Goal: Task Accomplishment & Management: Use online tool/utility

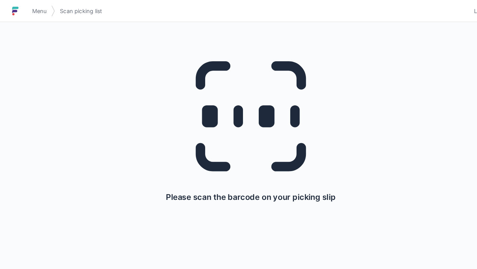
click at [237, 99] on icon at bounding box center [239, 111] width 144 height 144
click at [30, 12] on link "Menu" at bounding box center [37, 10] width 22 height 13
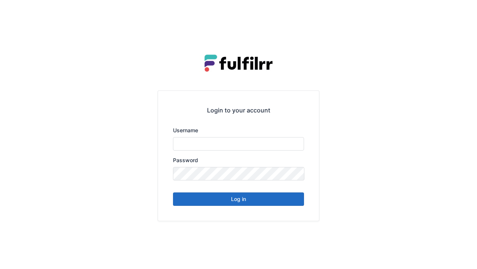
type input "******"
click at [241, 199] on button "Log in" at bounding box center [238, 199] width 131 height 13
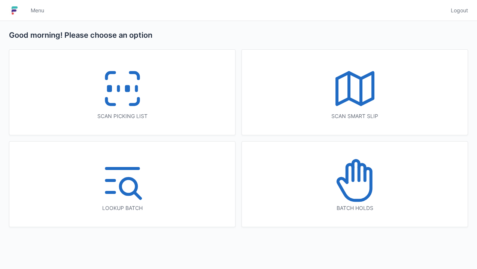
click at [123, 85] on icon at bounding box center [122, 89] width 48 height 48
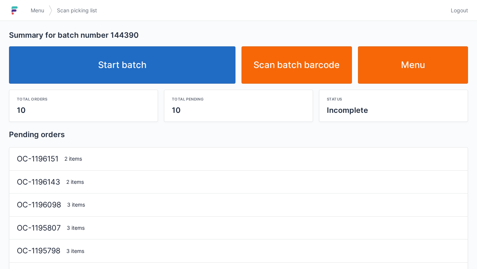
click at [172, 54] on link "Start batch" at bounding box center [122, 64] width 226 height 37
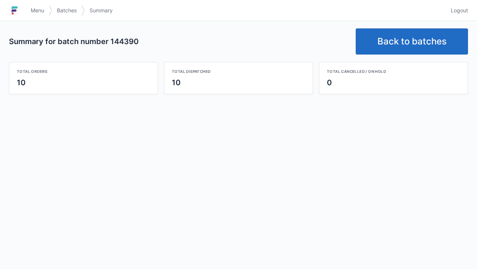
click at [383, 44] on link "Back to batches" at bounding box center [412, 41] width 112 height 26
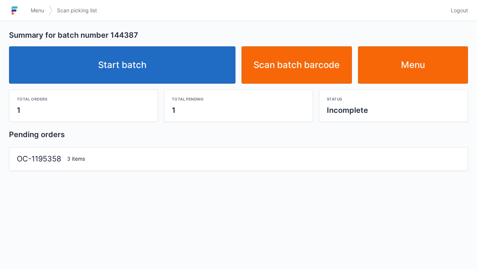
click at [149, 66] on link "Start batch" at bounding box center [122, 64] width 226 height 37
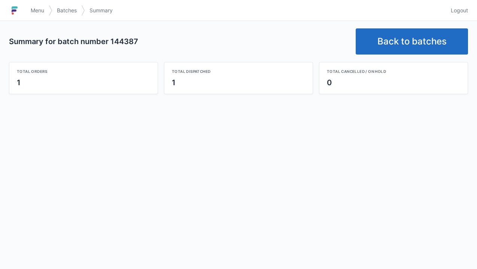
click at [408, 43] on link "Back to batches" at bounding box center [412, 41] width 112 height 26
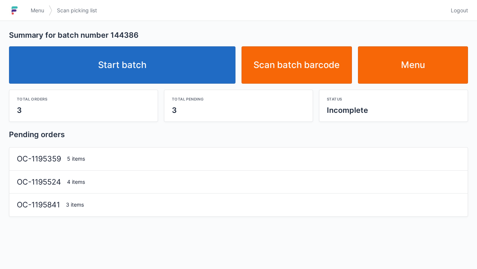
click at [142, 57] on link "Start batch" at bounding box center [122, 64] width 226 height 37
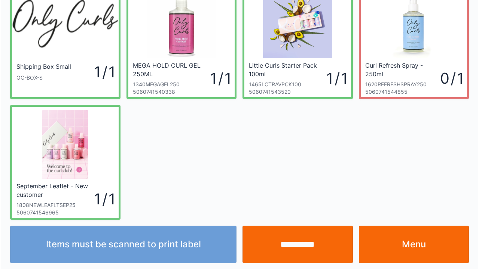
scroll to position [43, 0]
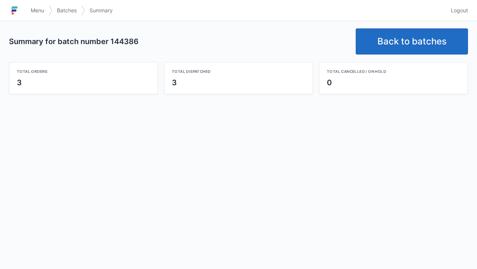
click at [406, 36] on link "Back to batches" at bounding box center [412, 41] width 112 height 26
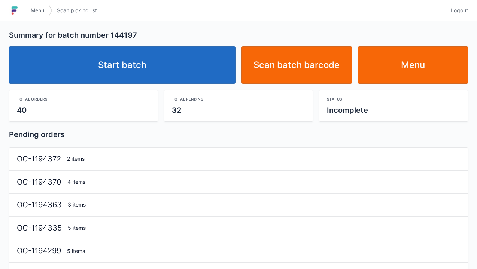
click at [130, 63] on link "Start batch" at bounding box center [122, 64] width 226 height 37
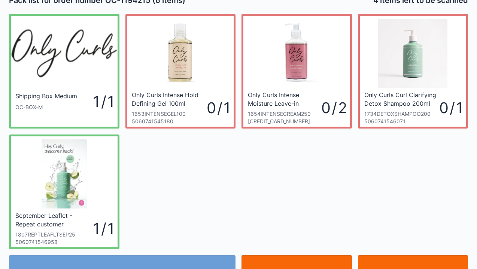
scroll to position [15, 0]
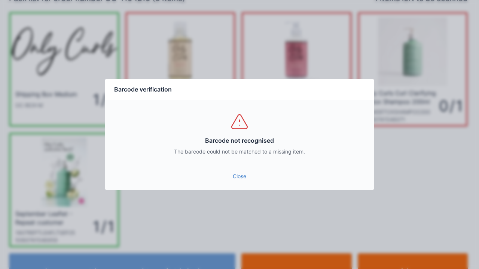
click at [239, 180] on link "Close" at bounding box center [239, 176] width 257 height 13
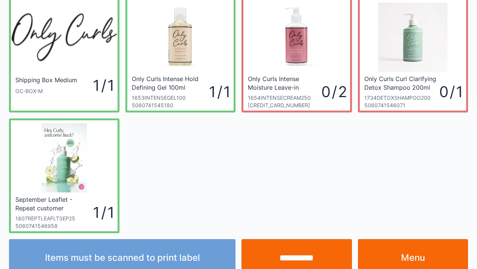
scroll to position [30, 0]
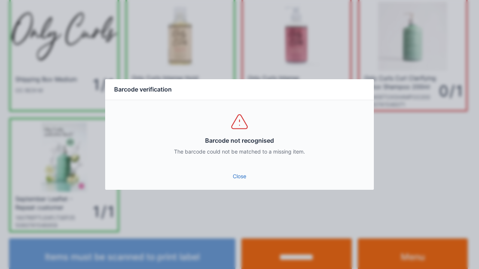
click at [238, 179] on link "Close" at bounding box center [239, 176] width 257 height 13
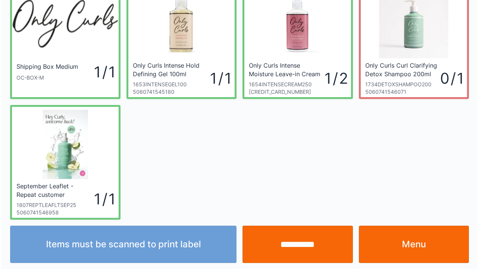
scroll to position [43, 0]
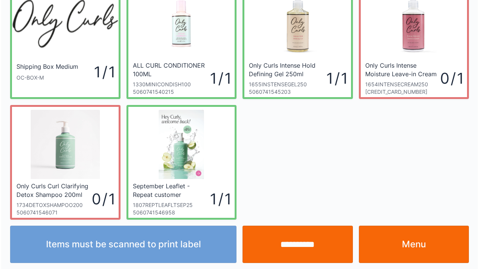
scroll to position [43, 0]
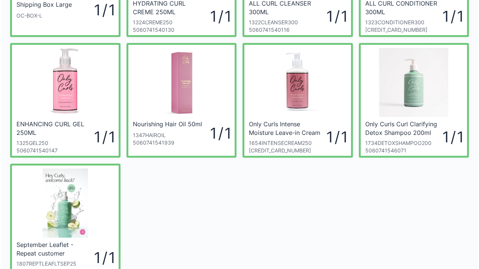
scroll to position [120, 0]
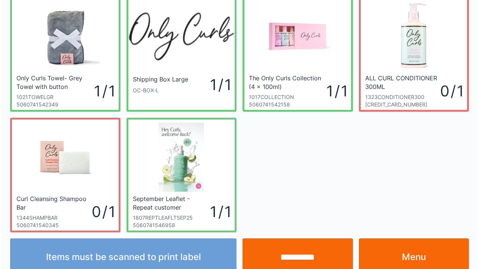
scroll to position [43, 0]
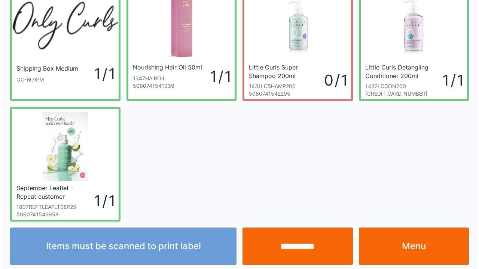
scroll to position [43, 0]
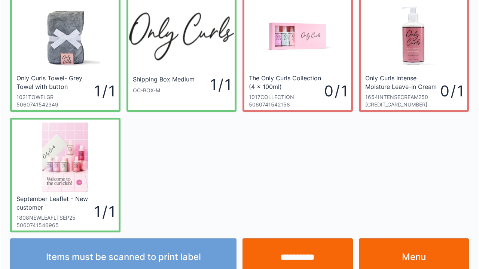
scroll to position [43, 0]
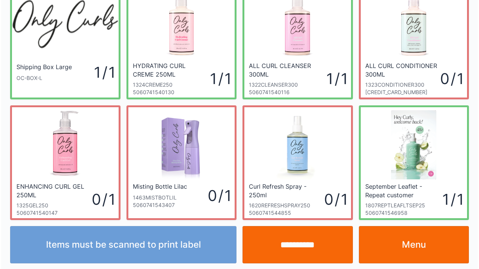
scroll to position [43, 0]
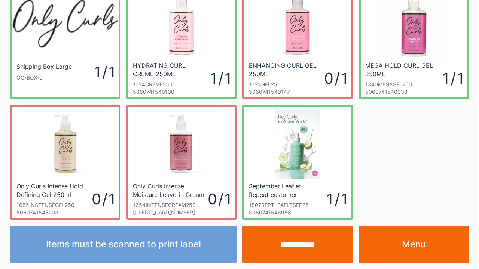
scroll to position [43, 0]
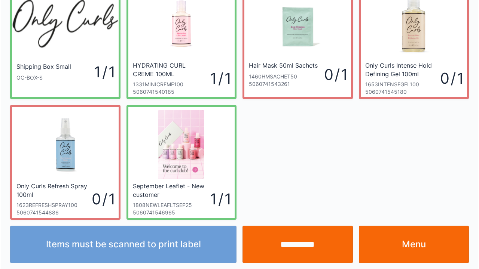
scroll to position [43, 0]
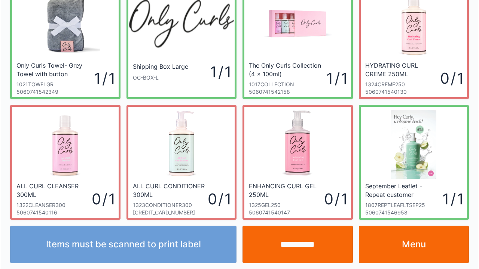
scroll to position [43, 0]
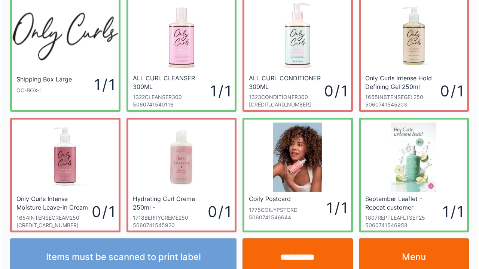
scroll to position [43, 0]
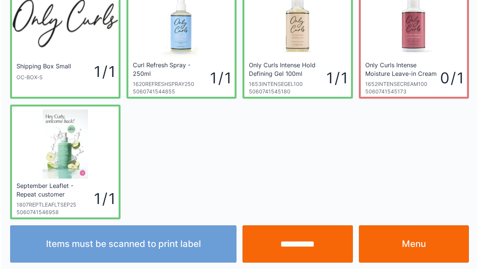
scroll to position [43, 0]
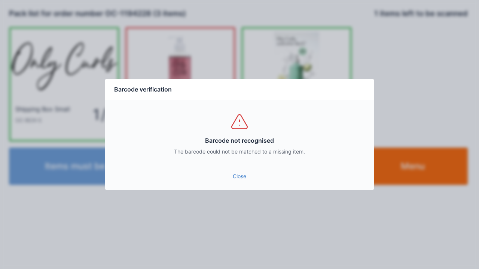
click at [244, 180] on link "Close" at bounding box center [239, 176] width 257 height 13
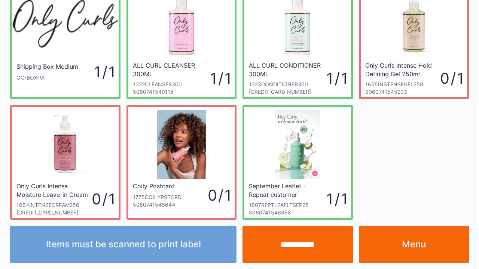
scroll to position [43, 0]
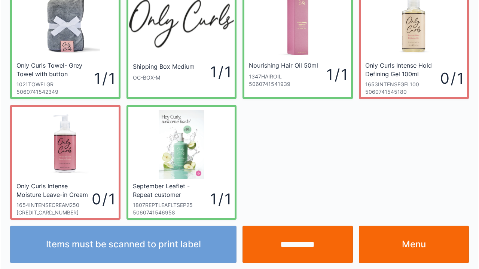
scroll to position [43, 0]
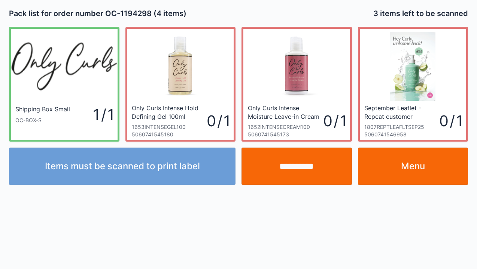
click at [7, 232] on div "**********" at bounding box center [238, 134] width 477 height 269
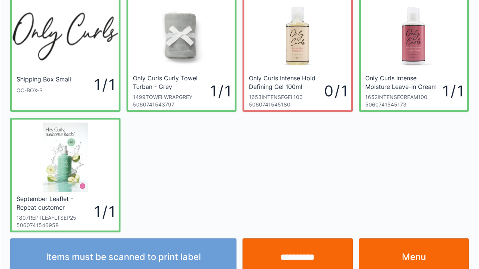
scroll to position [43, 0]
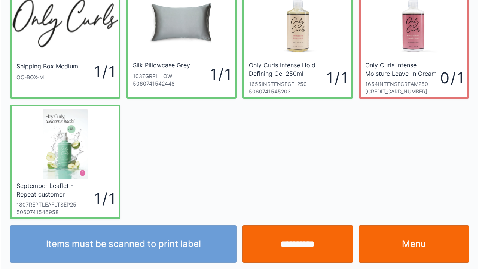
scroll to position [43, 0]
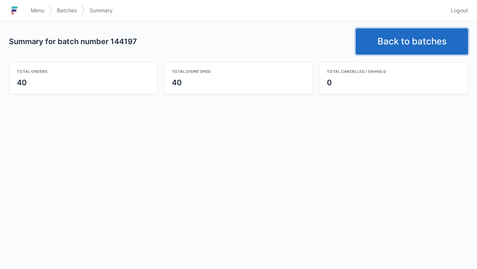
click at [402, 48] on link "Back to batches" at bounding box center [412, 41] width 112 height 26
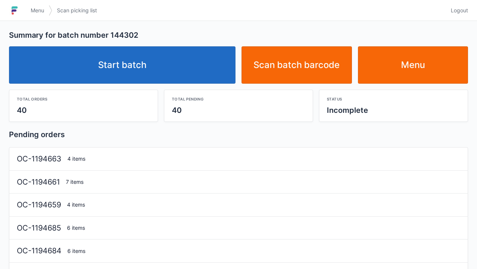
click at [150, 61] on link "Start batch" at bounding box center [122, 64] width 226 height 37
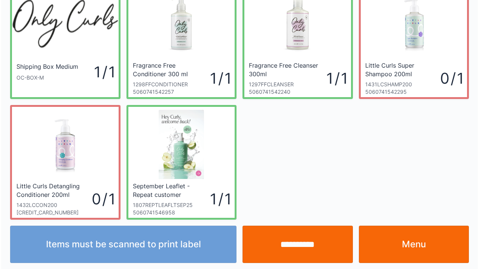
scroll to position [43, 0]
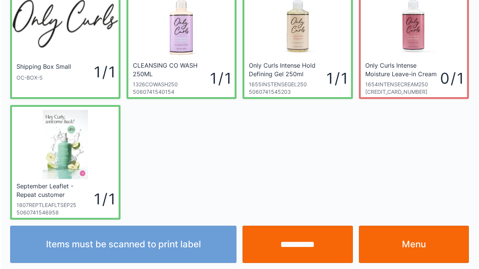
scroll to position [43, 0]
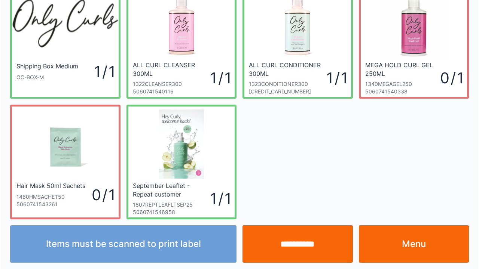
scroll to position [43, 0]
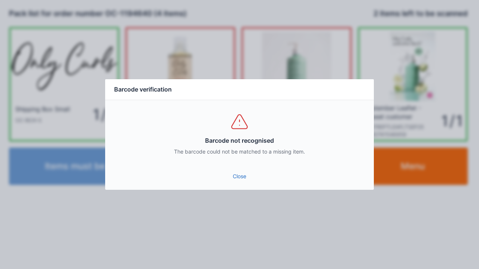
click at [236, 177] on link "Close" at bounding box center [239, 176] width 257 height 13
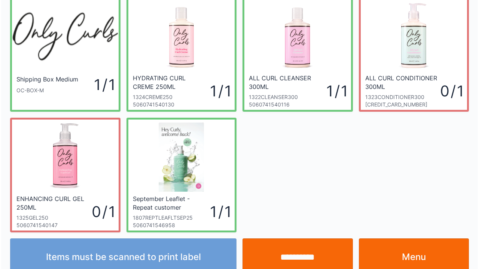
scroll to position [43, 0]
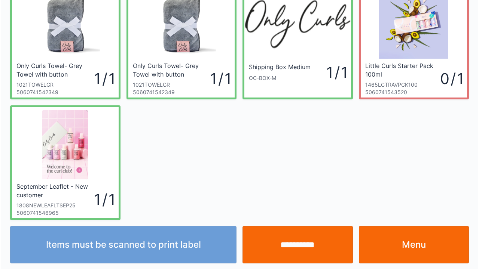
scroll to position [43, 0]
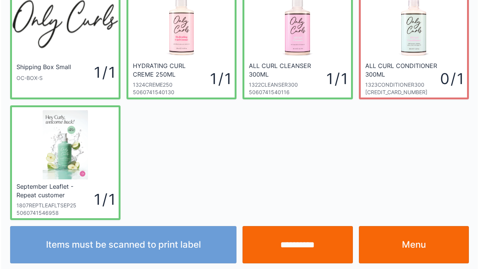
scroll to position [43, 0]
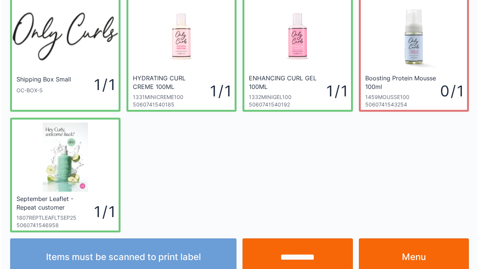
scroll to position [43, 0]
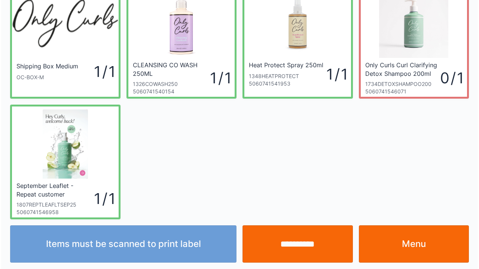
scroll to position [43, 0]
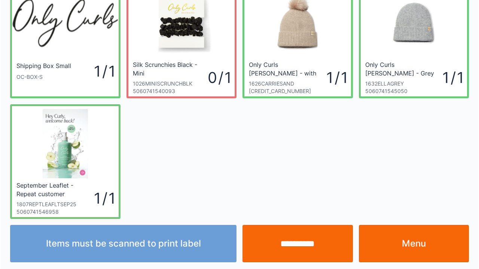
scroll to position [43, 0]
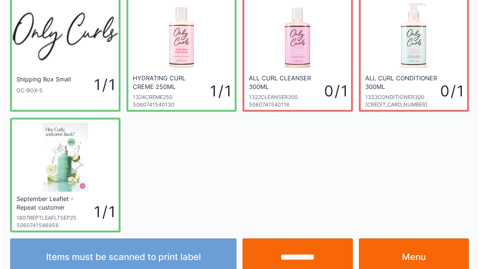
scroll to position [43, 0]
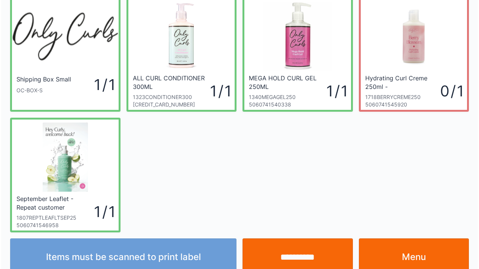
scroll to position [43, 0]
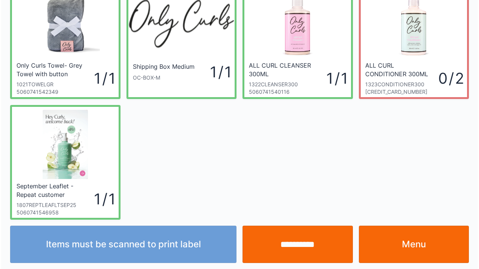
scroll to position [43, 0]
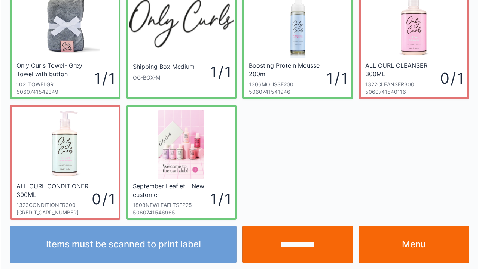
scroll to position [43, 0]
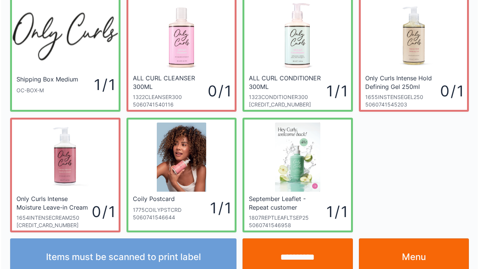
scroll to position [43, 0]
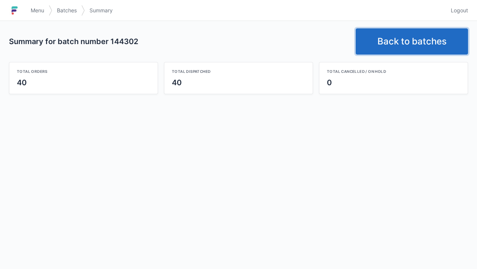
click at [394, 40] on link "Back to batches" at bounding box center [412, 41] width 112 height 26
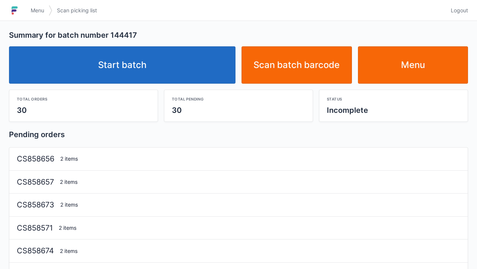
click at [141, 64] on link "Start batch" at bounding box center [122, 64] width 226 height 37
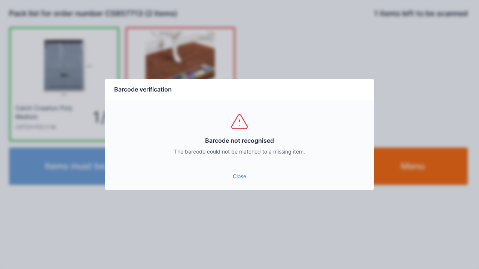
click at [237, 179] on link "Close" at bounding box center [239, 176] width 257 height 13
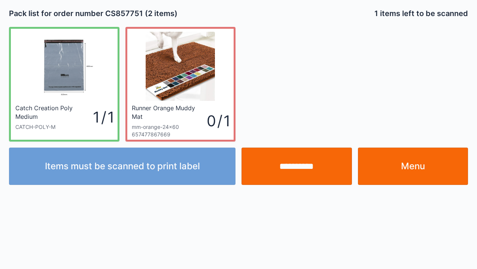
click at [288, 168] on input "**********" at bounding box center [296, 166] width 110 height 37
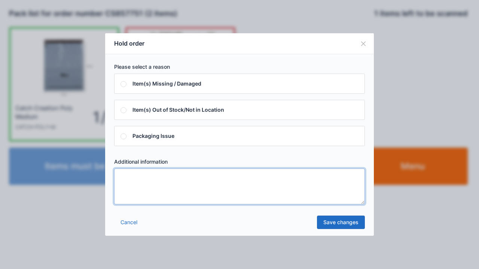
click at [125, 176] on textarea at bounding box center [239, 187] width 251 height 36
type textarea "*****"
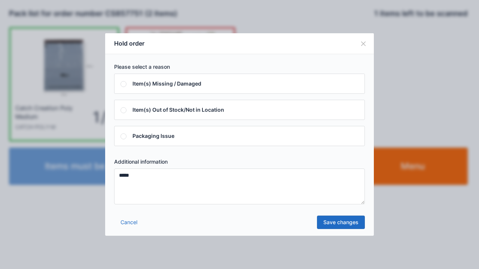
click at [344, 227] on link "Save changes" at bounding box center [341, 222] width 48 height 13
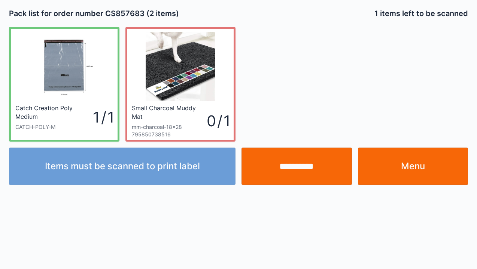
click at [284, 171] on input "**********" at bounding box center [296, 166] width 110 height 37
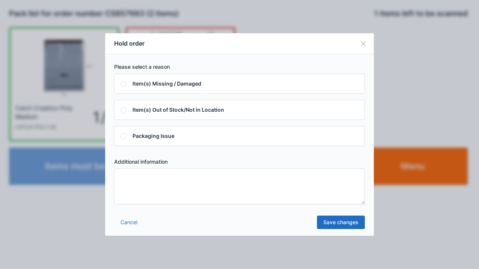
click at [128, 177] on textarea at bounding box center [239, 187] width 251 height 36
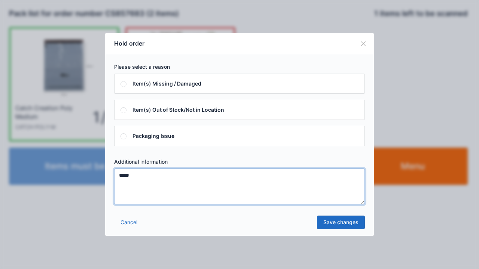
type textarea "*****"
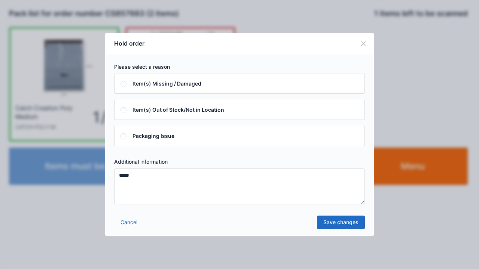
click at [336, 225] on link "Save changes" at bounding box center [341, 222] width 48 height 13
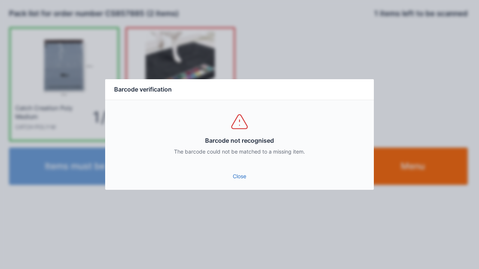
click at [243, 180] on link "Close" at bounding box center [239, 176] width 257 height 13
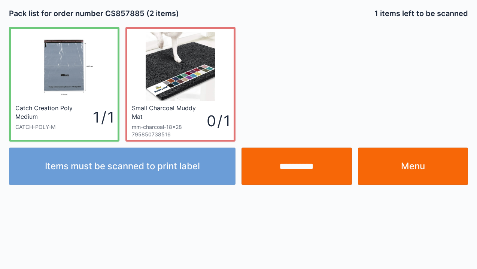
click at [296, 167] on input "**********" at bounding box center [296, 166] width 110 height 37
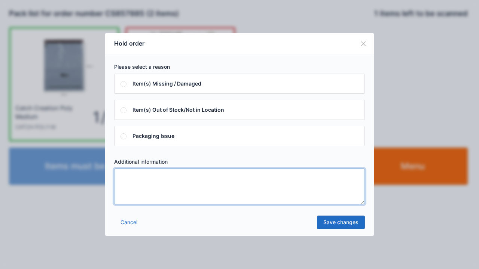
click at [129, 179] on textarea at bounding box center [239, 187] width 251 height 36
type textarea "*****"
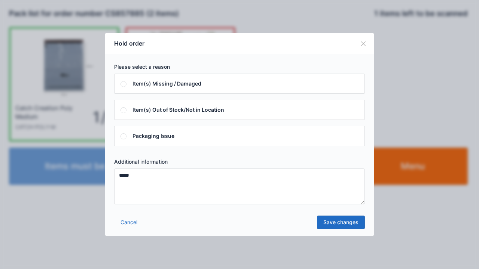
click at [338, 223] on link "Save changes" at bounding box center [341, 222] width 48 height 13
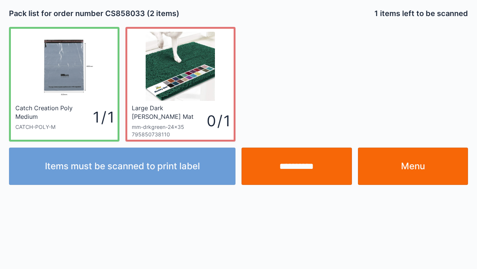
click at [296, 174] on input "**********" at bounding box center [296, 166] width 110 height 37
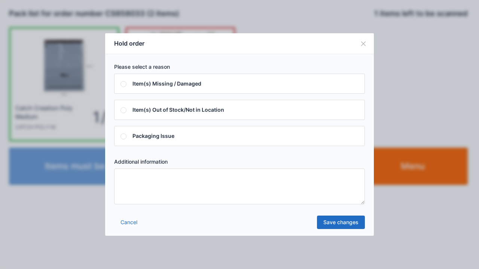
click at [135, 179] on textarea at bounding box center [239, 187] width 251 height 36
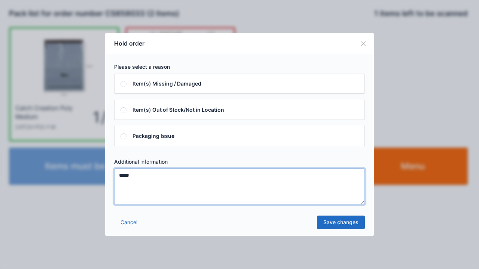
type textarea "*****"
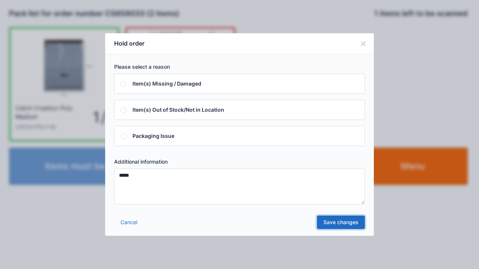
click at [343, 222] on link "Save changes" at bounding box center [341, 222] width 48 height 13
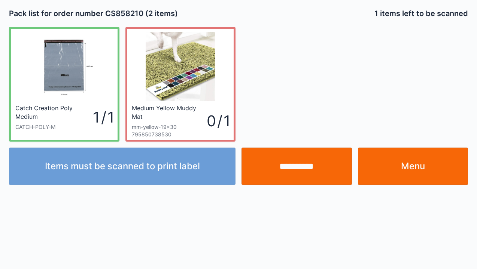
click at [288, 174] on input "**********" at bounding box center [296, 166] width 110 height 37
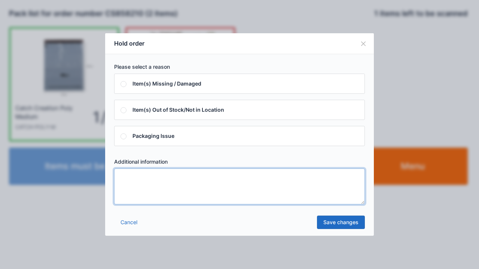
click at [126, 176] on textarea at bounding box center [239, 187] width 251 height 36
type textarea "*****"
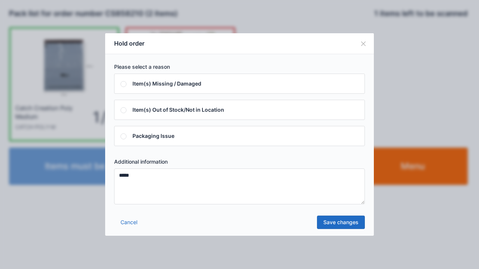
click at [339, 228] on link "Save changes" at bounding box center [341, 222] width 48 height 13
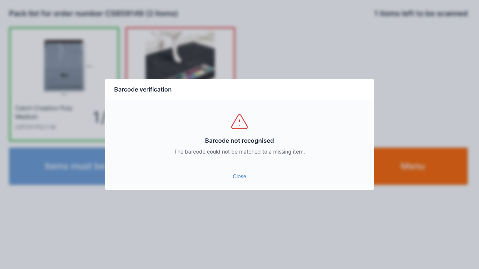
click at [233, 175] on link "Close" at bounding box center [239, 176] width 257 height 13
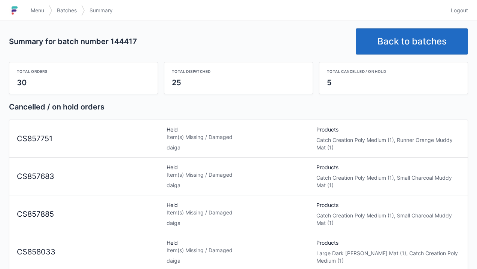
click at [170, 140] on div "Item(s) Missing / Damaged" at bounding box center [239, 137] width 144 height 7
click at [40, 138] on div "CS857751" at bounding box center [89, 139] width 150 height 11
click at [198, 137] on div "Item(s) Missing / Damaged" at bounding box center [239, 137] width 144 height 7
click at [401, 39] on link "Back to batches" at bounding box center [412, 41] width 112 height 26
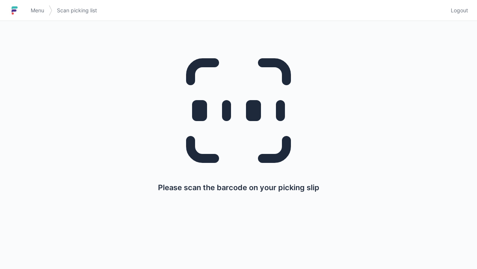
click at [25, 10] on h1 at bounding box center [17, 10] width 17 height 18
click at [34, 13] on span "Menu" at bounding box center [37, 10] width 13 height 7
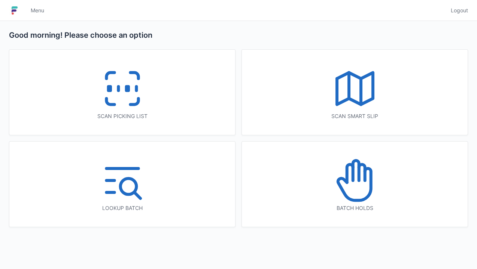
click at [357, 180] on icon at bounding box center [355, 181] width 48 height 48
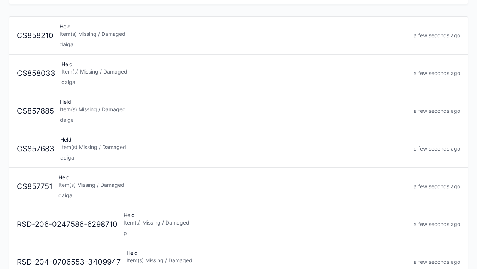
scroll to position [53, 0]
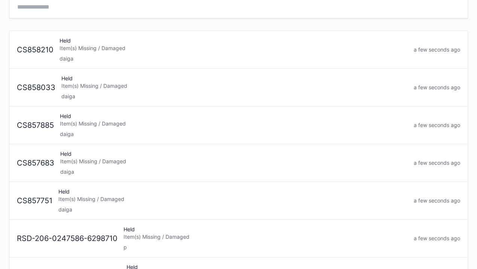
click at [84, 207] on div "daiga" at bounding box center [232, 209] width 349 height 7
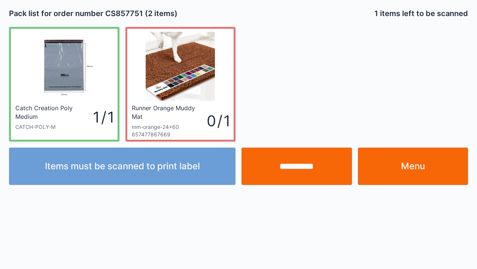
click at [398, 167] on link "Menu" at bounding box center [413, 166] width 110 height 37
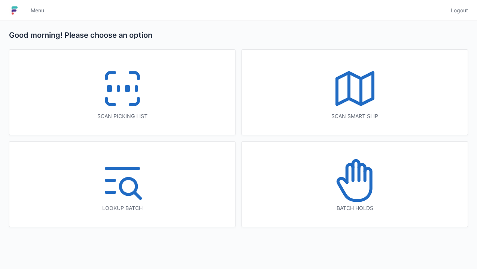
click at [354, 182] on icon at bounding box center [355, 181] width 48 height 48
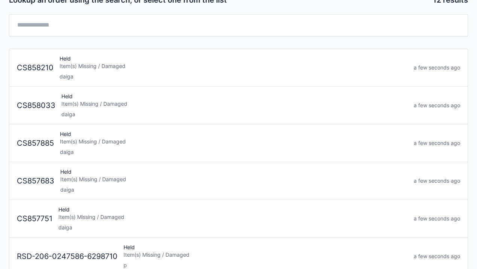
scroll to position [31, 0]
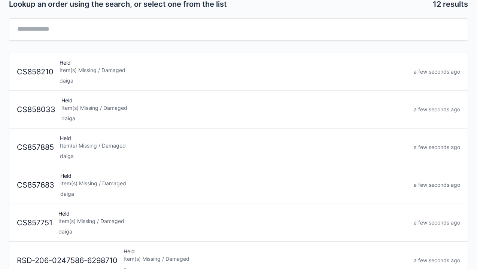
click at [89, 190] on div "daiga" at bounding box center [233, 193] width 347 height 7
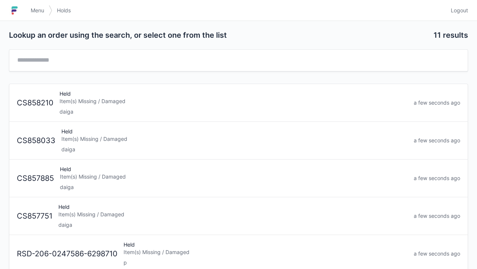
click at [82, 177] on div "Item(s) Missing / Damaged" at bounding box center [234, 176] width 348 height 7
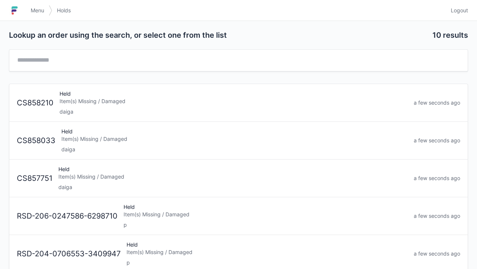
click at [76, 143] on div "Held Item(s) Missing / Damaged daiga" at bounding box center [234, 140] width 352 height 25
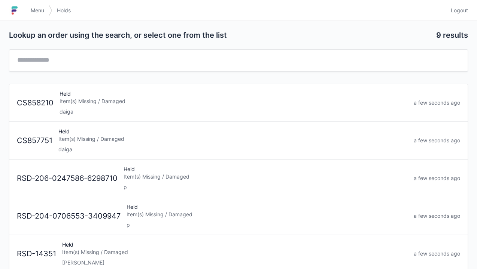
click at [74, 101] on div "Item(s) Missing / Damaged" at bounding box center [234, 101] width 348 height 7
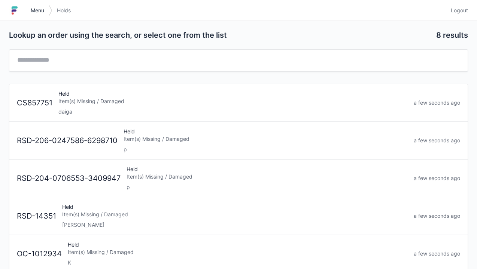
click at [29, 13] on link "Menu" at bounding box center [37, 10] width 22 height 13
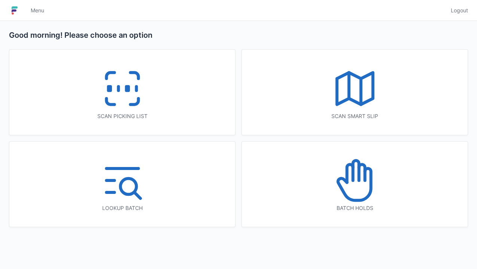
click at [115, 103] on icon at bounding box center [122, 89] width 48 height 48
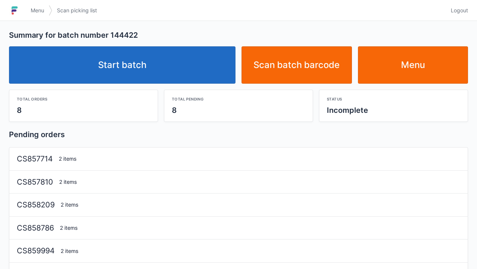
click at [112, 71] on link "Start batch" at bounding box center [122, 64] width 226 height 37
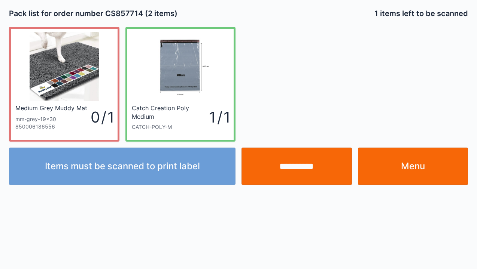
click at [408, 161] on link "Menu" at bounding box center [413, 166] width 110 height 37
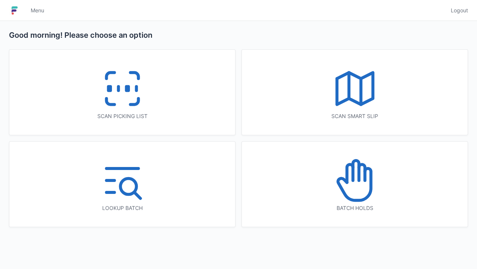
click at [369, 188] on icon at bounding box center [354, 185] width 33 height 32
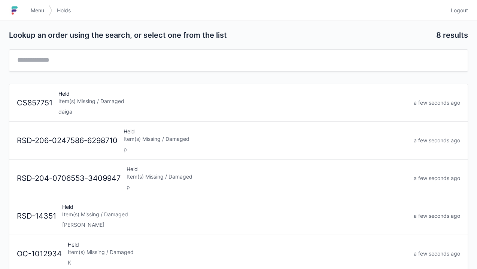
click at [67, 104] on div "Item(s) Missing / Damaged" at bounding box center [232, 101] width 349 height 7
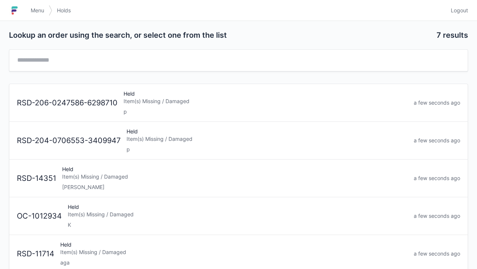
click at [19, 13] on img at bounding box center [14, 10] width 11 height 12
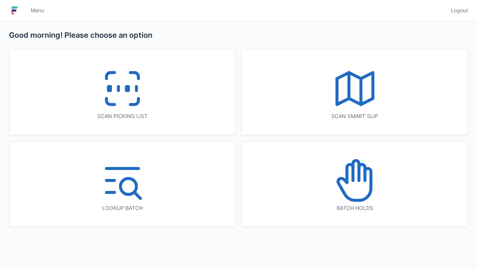
click at [118, 85] on icon at bounding box center [122, 89] width 48 height 48
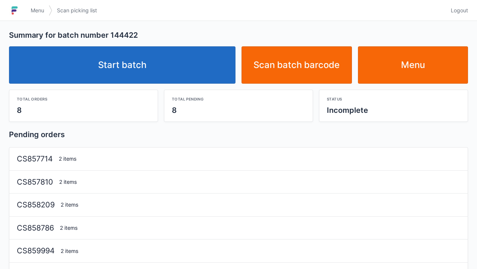
click at [126, 72] on link "Start batch" at bounding box center [122, 64] width 226 height 37
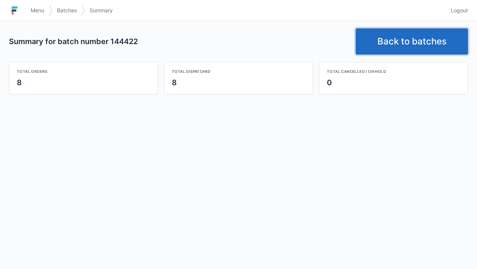
click at [405, 38] on link "Back to batches" at bounding box center [412, 41] width 112 height 26
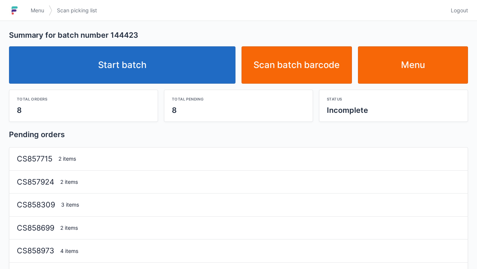
click at [109, 73] on link "Start batch" at bounding box center [122, 64] width 226 height 37
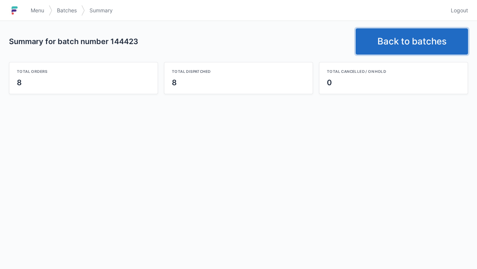
click at [395, 36] on link "Back to batches" at bounding box center [412, 41] width 112 height 26
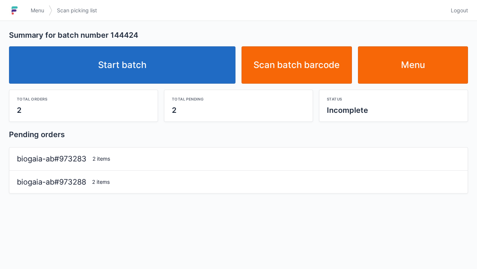
click at [139, 75] on link "Start batch" at bounding box center [122, 64] width 226 height 37
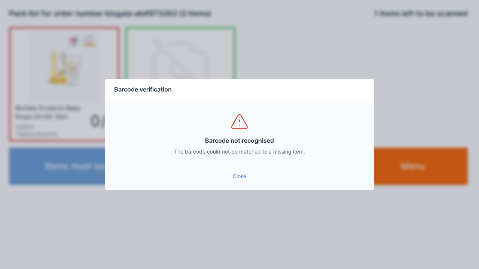
click at [235, 187] on div "Close" at bounding box center [239, 179] width 269 height 22
click at [236, 182] on link "Close" at bounding box center [239, 176] width 257 height 13
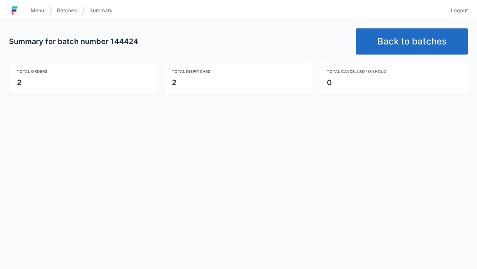
click at [394, 39] on link "Back to batches" at bounding box center [412, 41] width 112 height 26
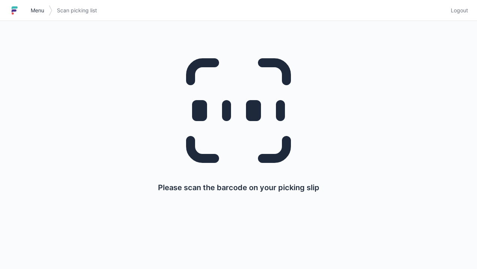
click at [27, 11] on link "Menu" at bounding box center [37, 10] width 22 height 13
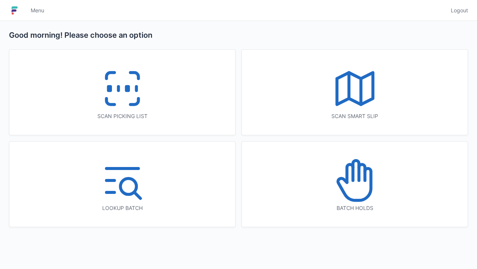
click at [122, 91] on icon at bounding box center [122, 89] width 48 height 48
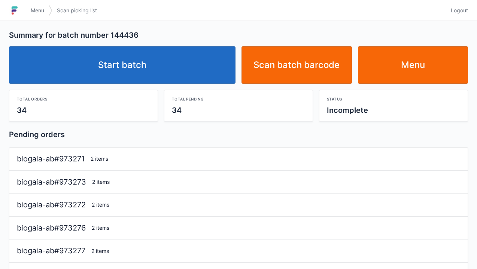
click at [159, 64] on link "Start batch" at bounding box center [122, 64] width 226 height 37
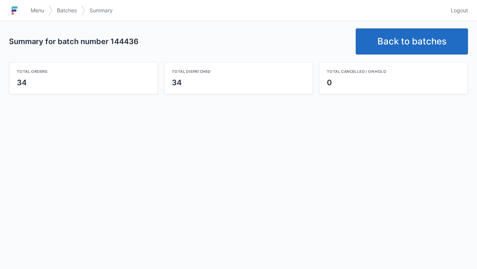
click at [406, 37] on link "Back to batches" at bounding box center [412, 41] width 112 height 26
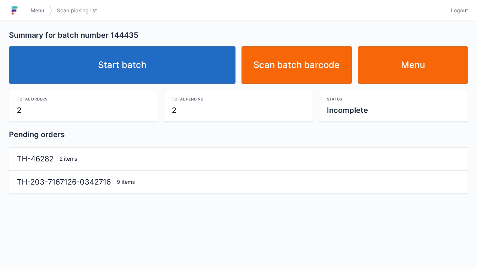
click at [115, 65] on link "Start batch" at bounding box center [122, 64] width 226 height 37
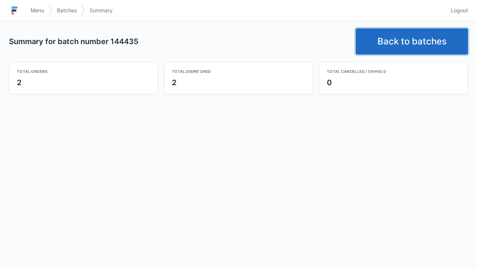
click at [404, 37] on link "Back to batches" at bounding box center [412, 41] width 112 height 26
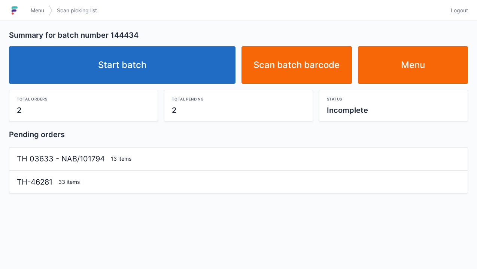
click at [136, 64] on link "Start batch" at bounding box center [122, 64] width 226 height 37
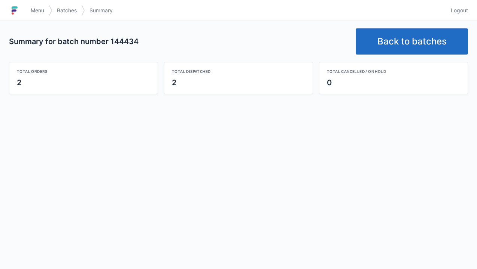
click at [393, 43] on link "Back to batches" at bounding box center [412, 41] width 112 height 26
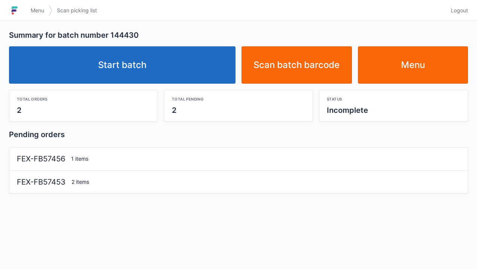
click at [139, 65] on link "Start batch" at bounding box center [122, 64] width 226 height 37
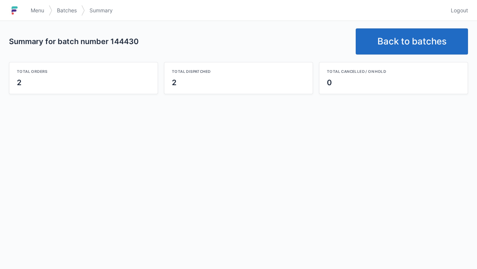
click at [389, 41] on link "Back to batches" at bounding box center [412, 41] width 112 height 26
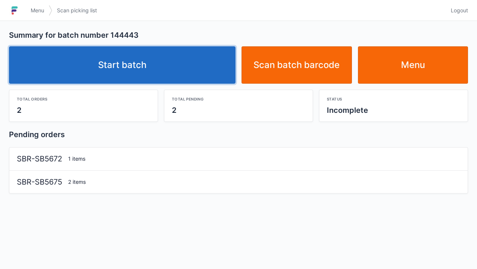
click at [157, 66] on link "Start batch" at bounding box center [122, 64] width 226 height 37
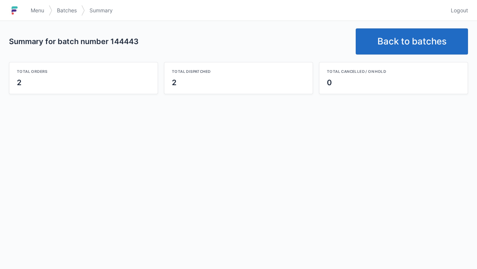
click at [402, 44] on link "Back to batches" at bounding box center [412, 41] width 112 height 26
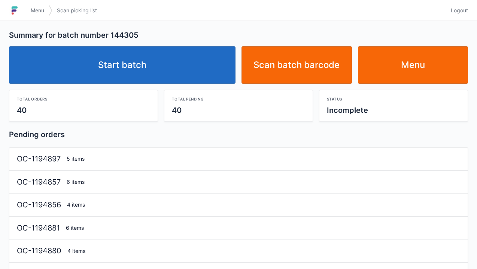
click at [140, 61] on link "Start batch" at bounding box center [122, 64] width 226 height 37
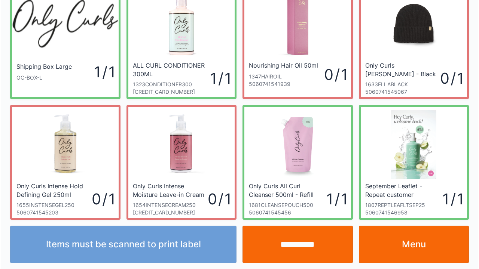
scroll to position [43, 0]
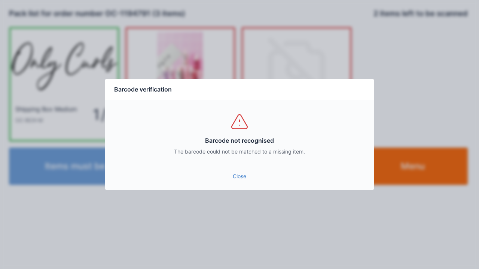
click at [240, 181] on link "Close" at bounding box center [239, 176] width 257 height 13
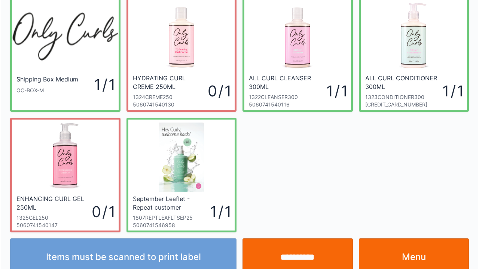
scroll to position [43, 0]
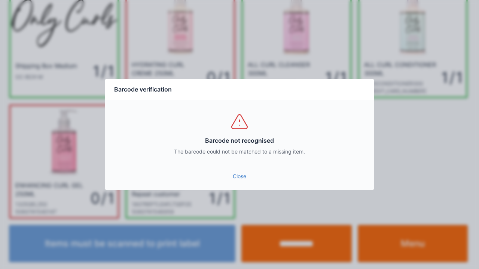
click at [240, 177] on link "Close" at bounding box center [239, 176] width 257 height 13
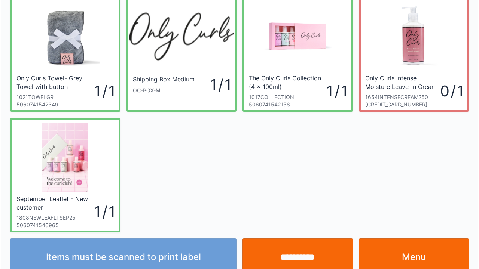
scroll to position [43, 0]
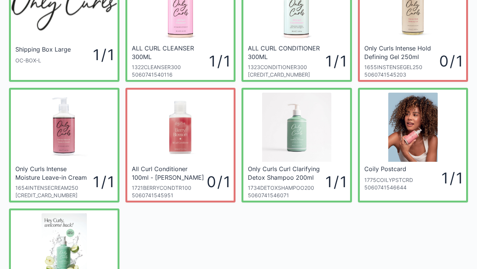
scroll to position [75, 0]
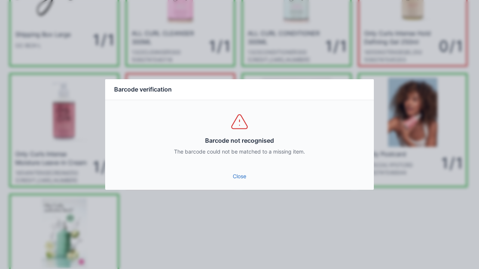
click at [237, 179] on link "Close" at bounding box center [239, 176] width 257 height 13
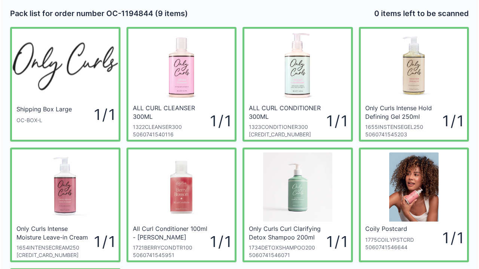
scroll to position [15, 0]
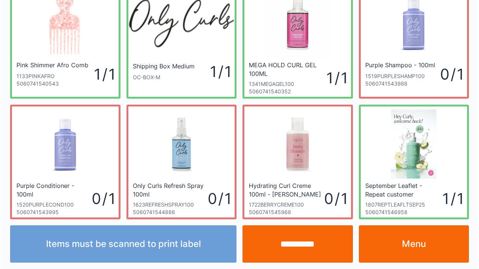
scroll to position [43, 0]
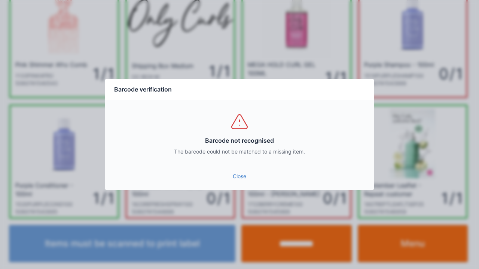
click at [230, 177] on link "Close" at bounding box center [239, 176] width 257 height 13
click at [240, 176] on link "Close" at bounding box center [239, 176] width 257 height 13
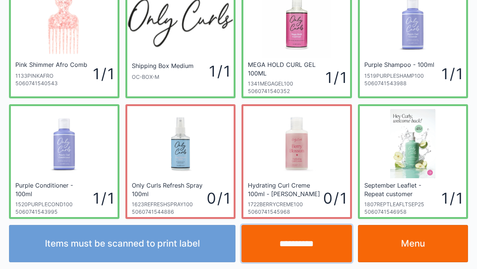
click at [285, 253] on input "**********" at bounding box center [296, 243] width 110 height 37
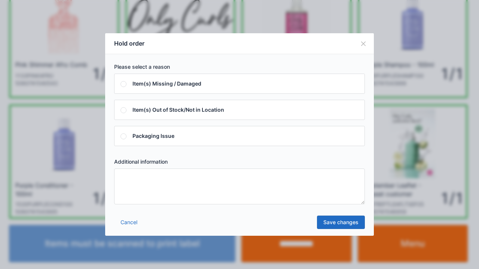
click at [357, 41] on button "Close" at bounding box center [363, 43] width 21 height 21
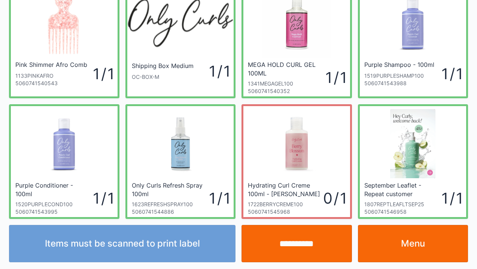
click at [296, 249] on input "**********" at bounding box center [296, 243] width 110 height 37
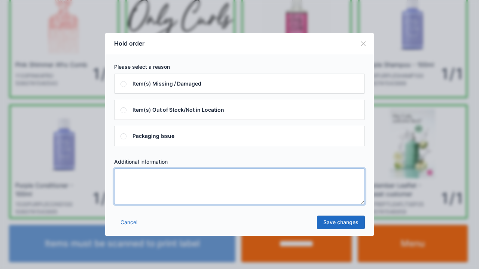
click at [129, 177] on textarea at bounding box center [239, 187] width 251 height 36
type textarea "*****"
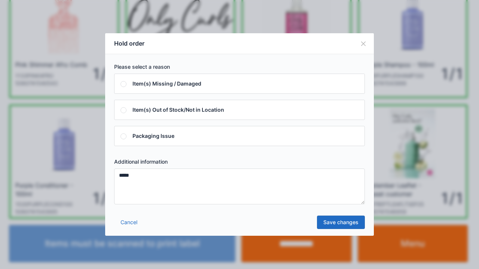
click at [341, 222] on link "Save changes" at bounding box center [341, 222] width 48 height 13
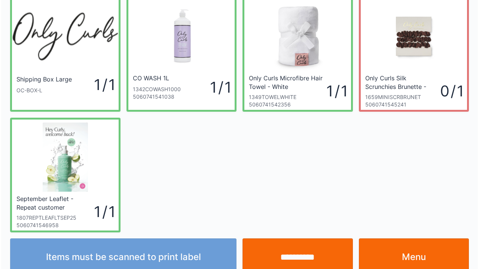
scroll to position [43, 0]
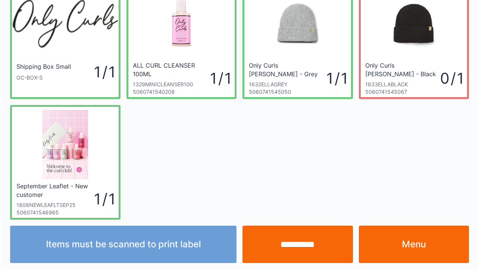
scroll to position [43, 0]
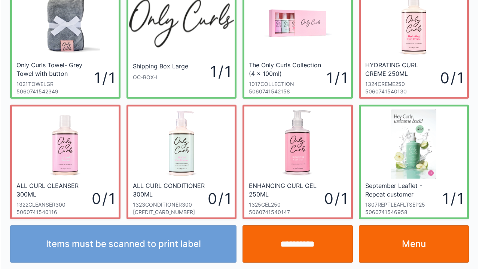
scroll to position [43, 0]
